Goal: Information Seeking & Learning: Learn about a topic

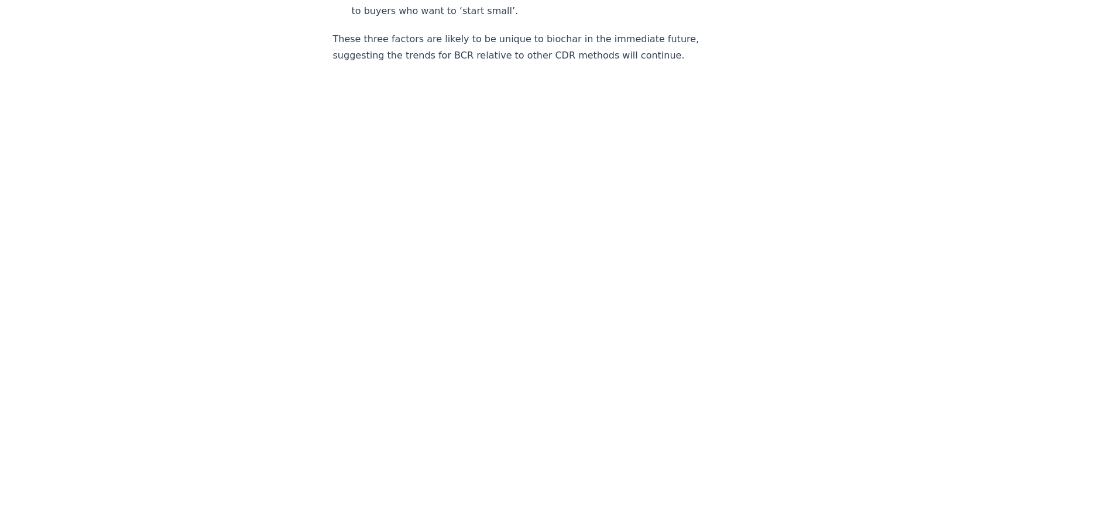
scroll to position [1831, 0]
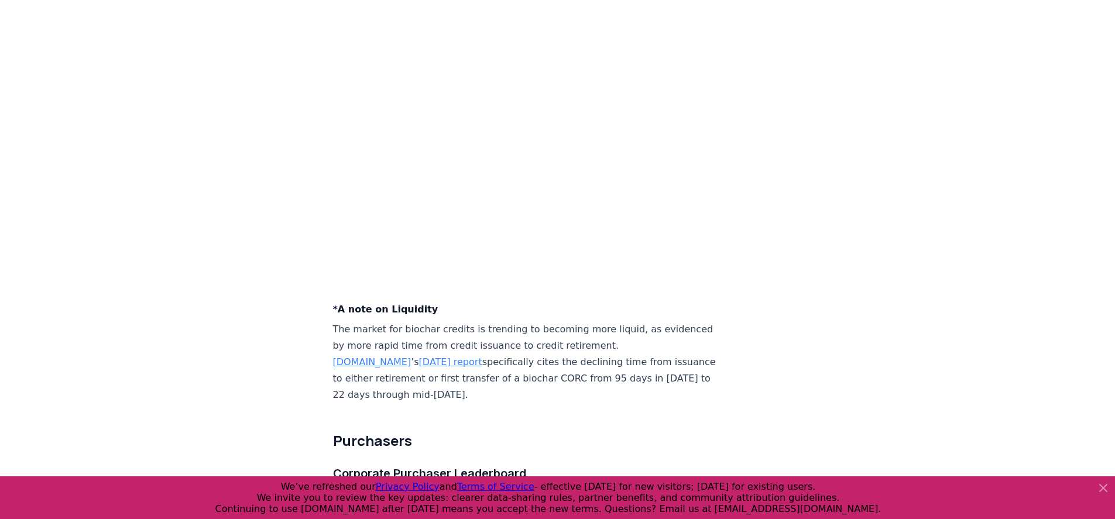
scroll to position [4466, 0]
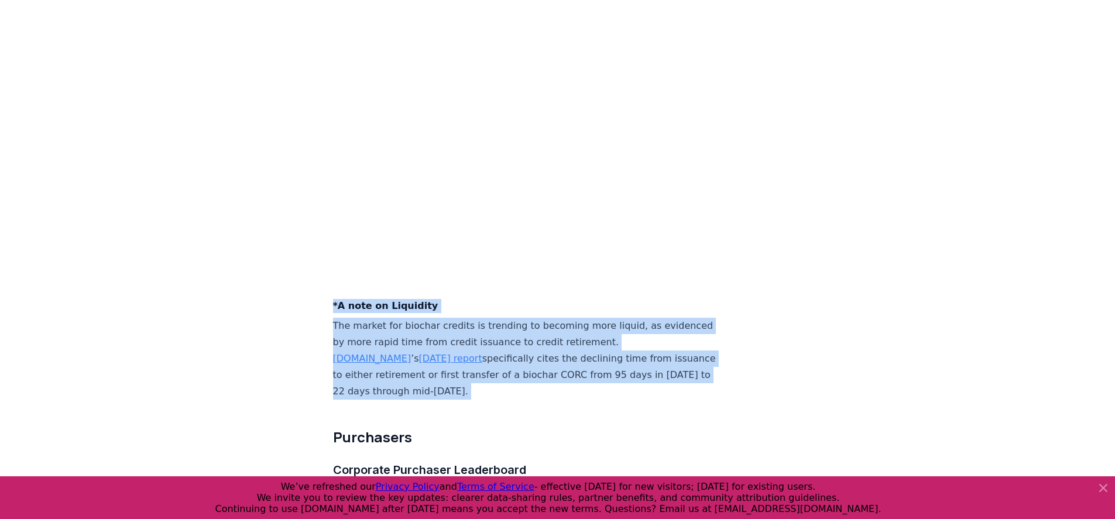
drag, startPoint x: 332, startPoint y: 172, endPoint x: 676, endPoint y: 264, distance: 355.6
copy div "*A note on Liquidity The market for biochar credits is trending to becoming mor…"
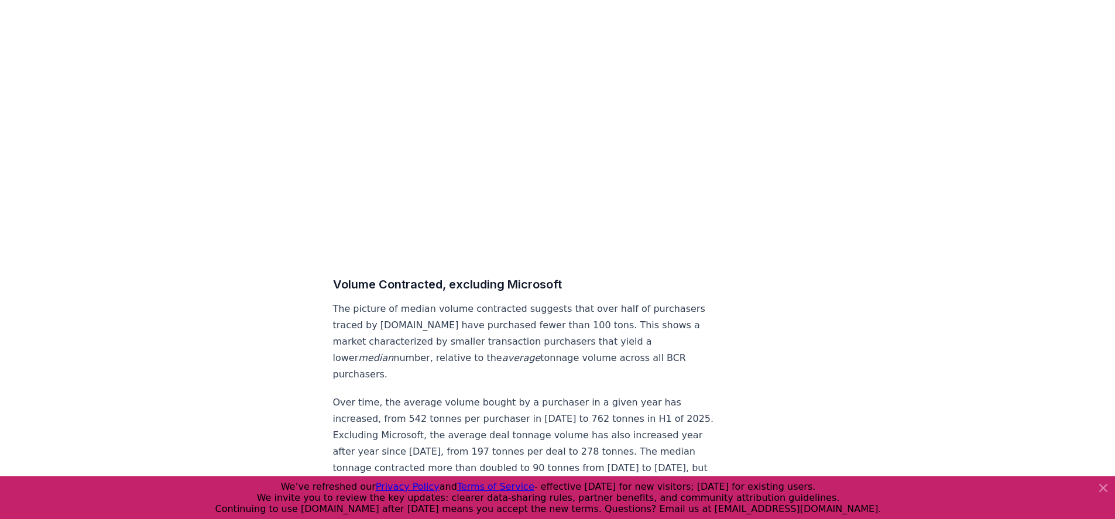
scroll to position [6154, 0]
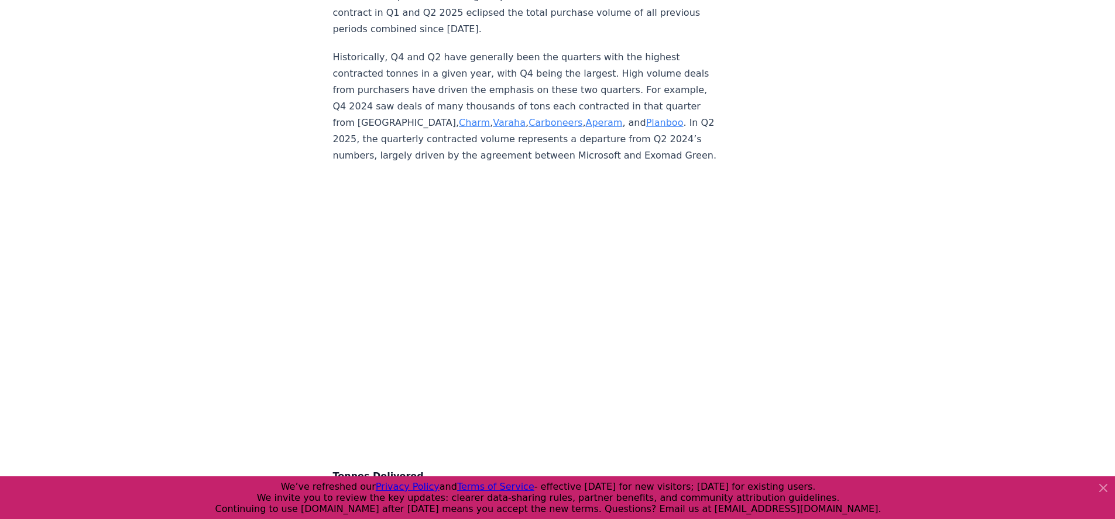
scroll to position [3348, 0]
